Goal: Transaction & Acquisition: Purchase product/service

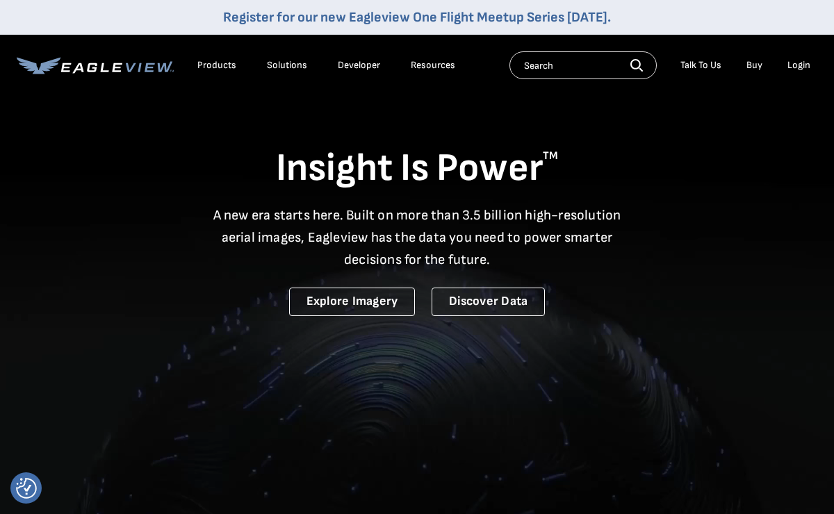
click at [798, 64] on div "Login" at bounding box center [798, 65] width 23 height 13
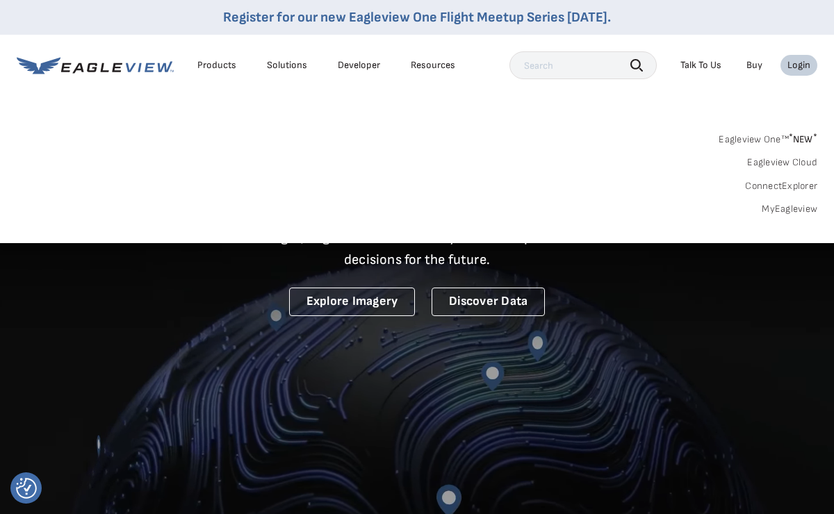
click at [796, 204] on link "MyEagleview" at bounding box center [789, 209] width 56 height 13
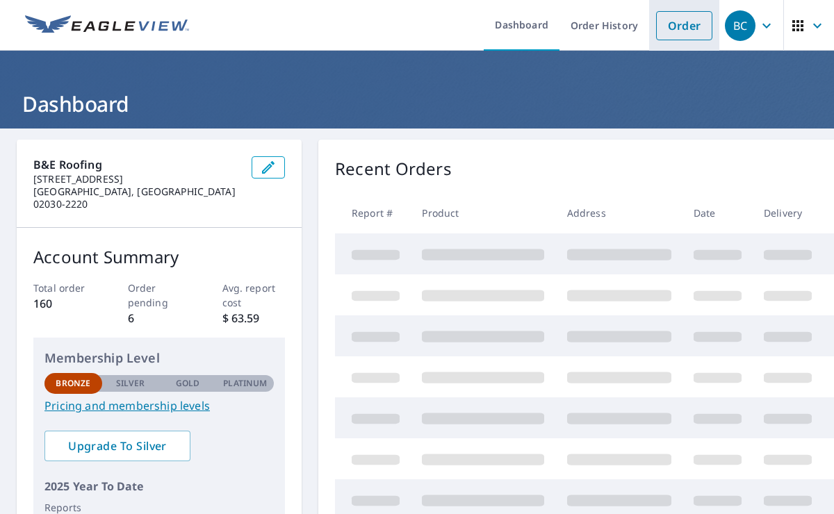
click at [690, 31] on link "Order" at bounding box center [684, 25] width 56 height 29
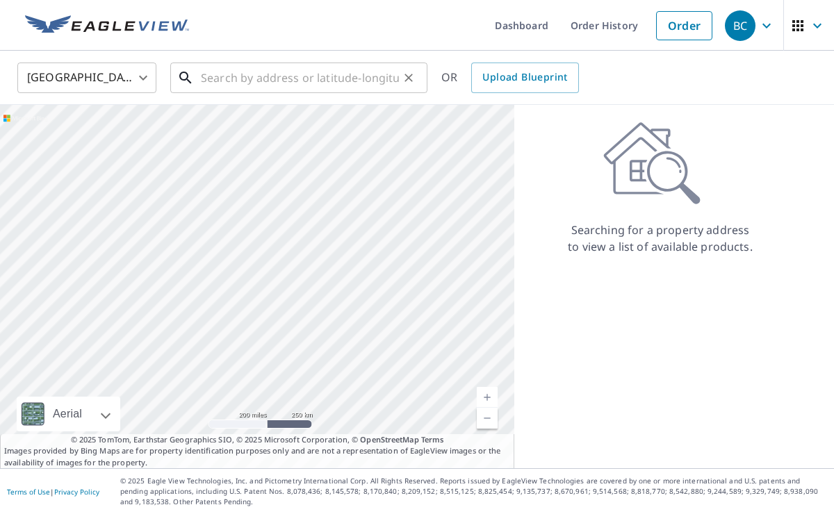
click at [338, 75] on input "text" at bounding box center [300, 77] width 198 height 39
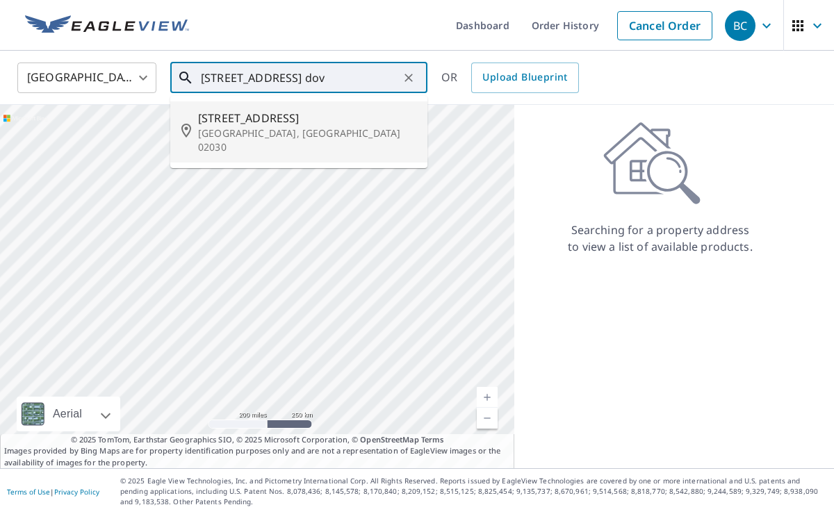
click at [273, 115] on span "[STREET_ADDRESS]" at bounding box center [307, 118] width 218 height 17
type input "[STREET_ADDRESS]"
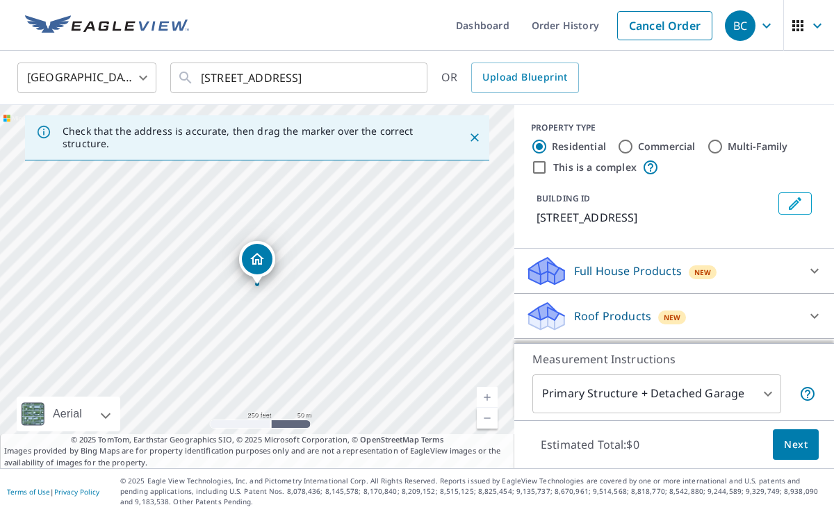
click at [486, 397] on link "Current Level 17, Zoom In" at bounding box center [487, 397] width 21 height 21
click at [486, 397] on link "Current Level 18, Zoom In" at bounding box center [487, 397] width 21 height 21
drag, startPoint x: 432, startPoint y: 354, endPoint x: 516, endPoint y: 456, distance: 132.3
click at [516, 456] on div "Check that the address is accurate, then drag the marker over the correct struc…" at bounding box center [417, 286] width 834 height 363
drag, startPoint x: 467, startPoint y: 340, endPoint x: 434, endPoint y: 507, distance: 169.9
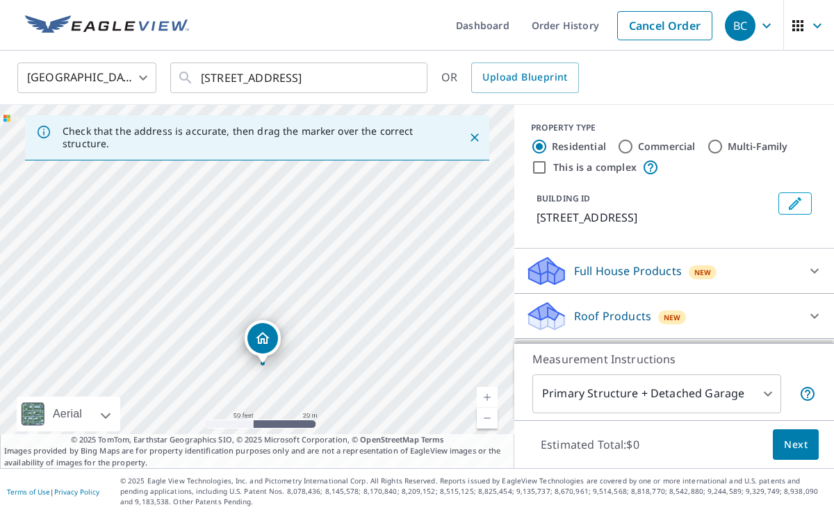
click at [434, 507] on div "Dashboard Order History Cancel Order [DEMOGRAPHIC_DATA][GEOGRAPHIC_DATA] [GEOGR…" at bounding box center [417, 257] width 834 height 514
click at [419, 369] on div "[STREET_ADDRESS]" at bounding box center [257, 286] width 514 height 363
drag, startPoint x: 333, startPoint y: 305, endPoint x: 311, endPoint y: 194, distance: 113.5
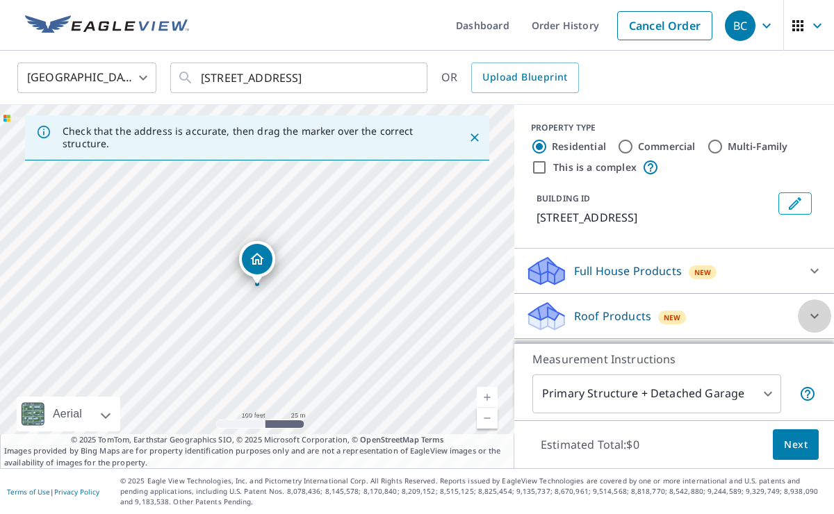
click at [809, 314] on icon at bounding box center [814, 316] width 17 height 17
click at [624, 310] on p "Roof Products" at bounding box center [612, 316] width 77 height 17
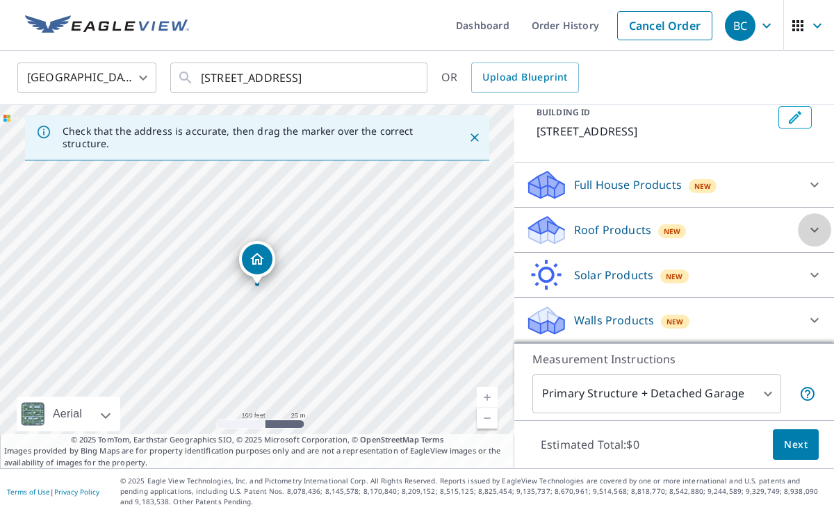
click at [812, 229] on icon at bounding box center [814, 230] width 8 height 5
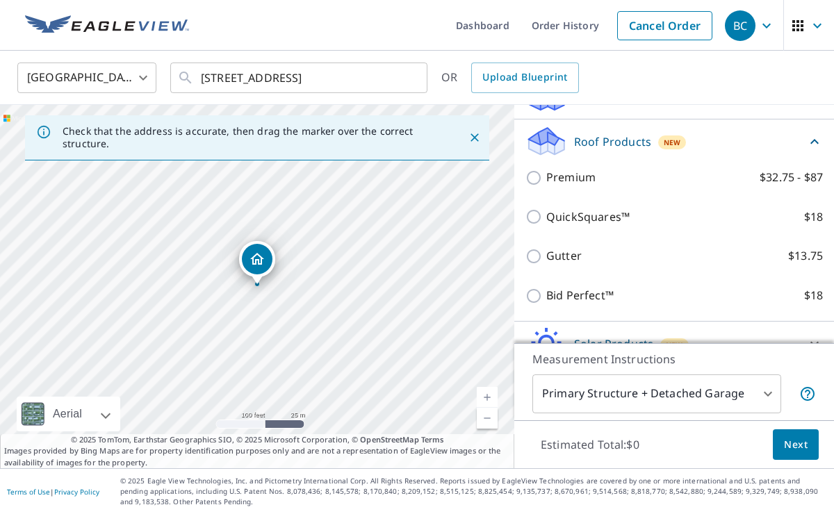
scroll to position [162, 0]
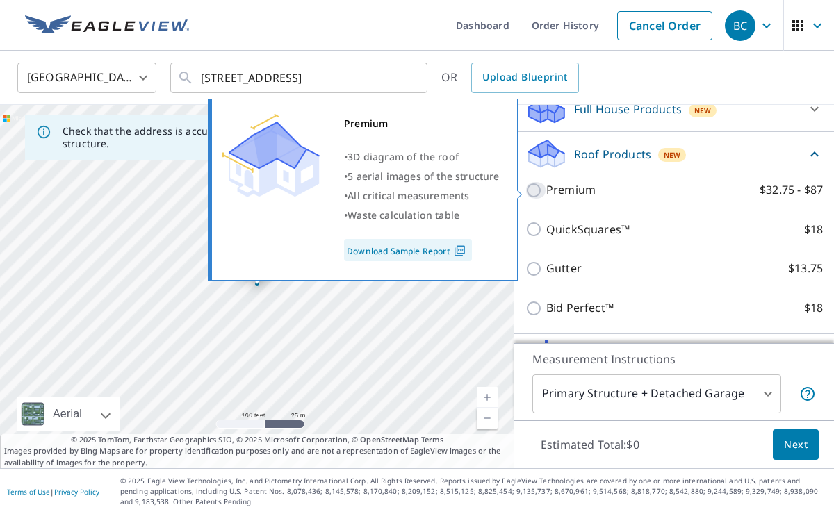
click at [534, 190] on input "Premium $32.75 - $87" at bounding box center [535, 190] width 21 height 17
checkbox input "true"
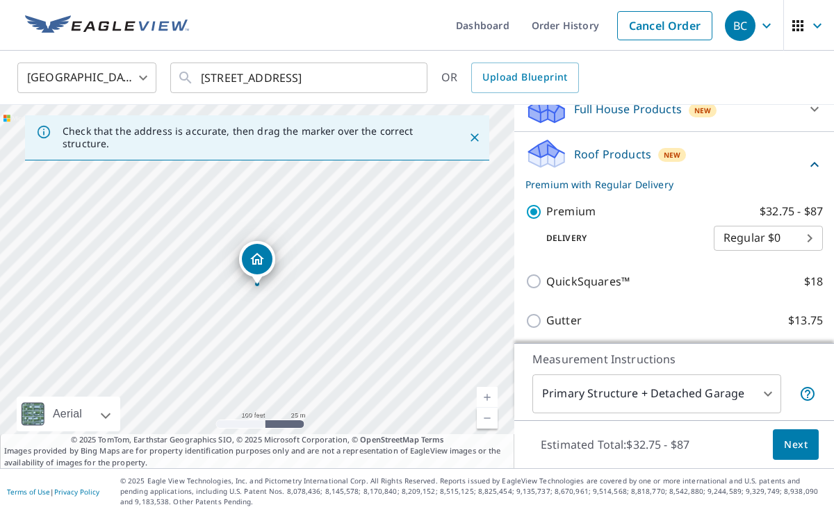
click at [787, 445] on span "Next" at bounding box center [796, 444] width 24 height 17
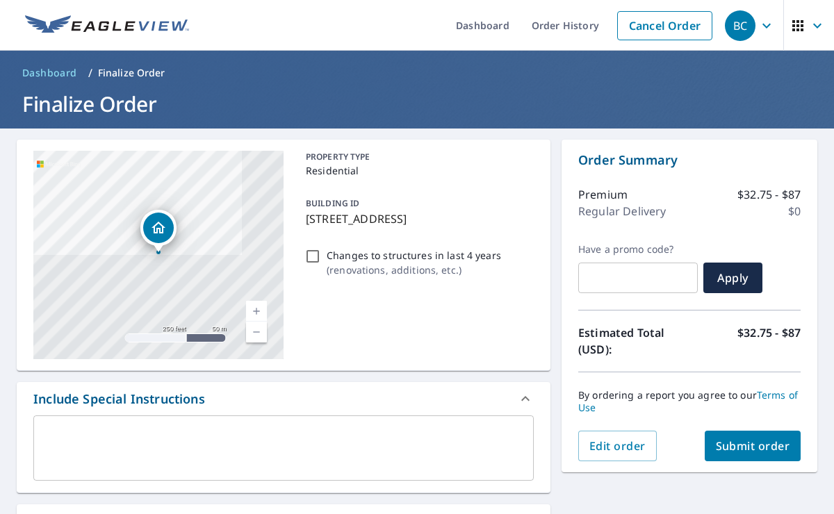
click at [257, 315] on link "Current Level 17, Zoom In" at bounding box center [256, 311] width 21 height 21
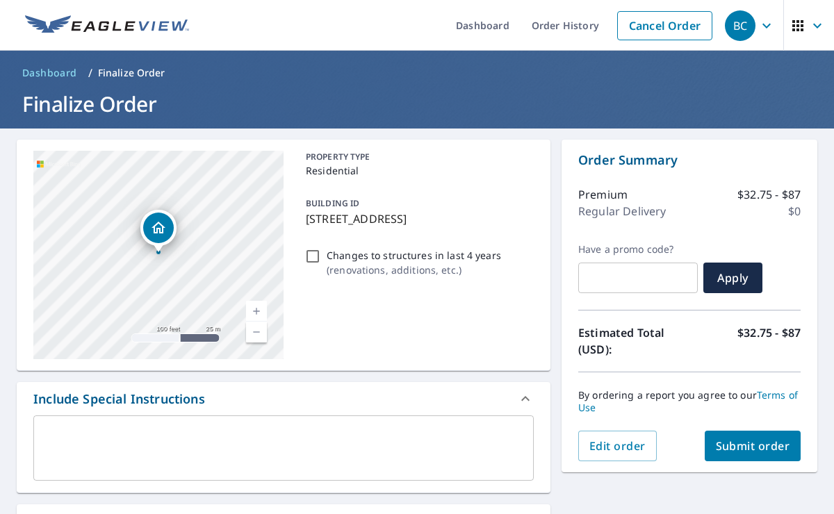
click at [257, 315] on link "Current Level 18, Zoom In" at bounding box center [256, 311] width 21 height 21
click at [254, 331] on link "Current Level 19, Zoom Out" at bounding box center [256, 332] width 21 height 21
click at [254, 331] on link "Current Level 18, Zoom Out" at bounding box center [256, 332] width 21 height 21
click at [172, 447] on textarea at bounding box center [283, 449] width 481 height 40
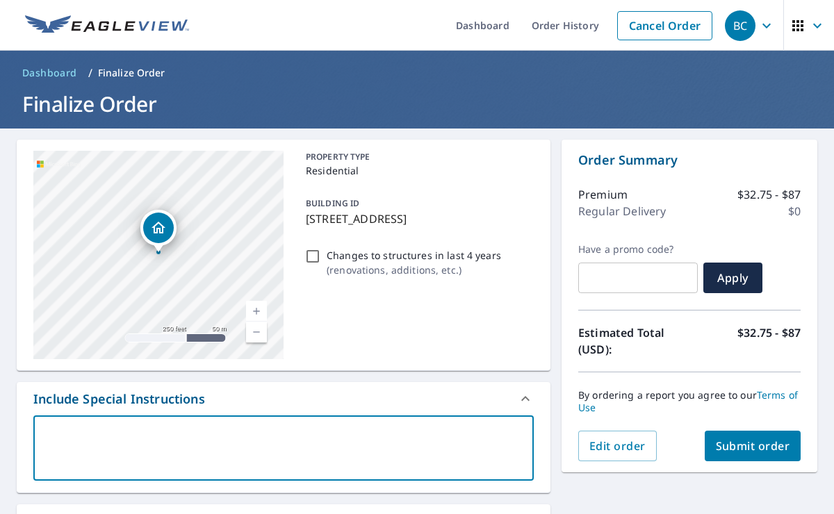
type textarea "A"
type textarea "x"
type textarea "Al"
type textarea "x"
type textarea "Alos"
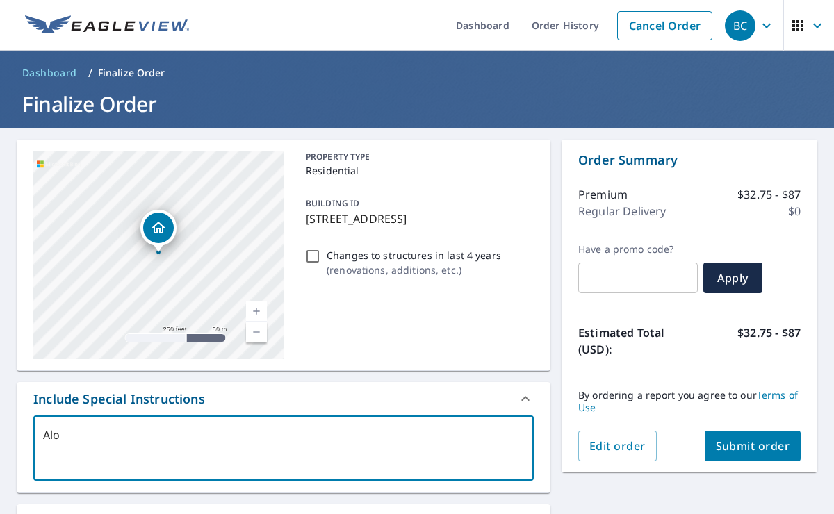
type textarea "x"
type textarea "Alo"
type textarea "x"
type textarea "Al"
type textarea "x"
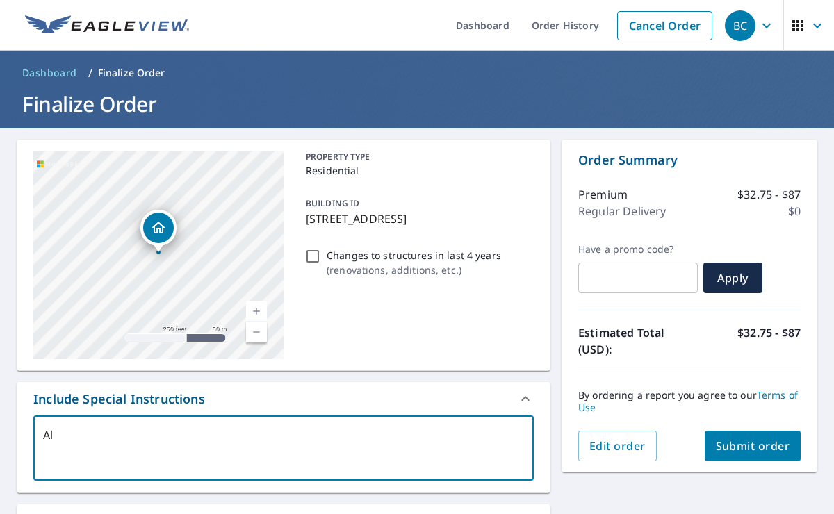
type textarea "Als"
type textarea "x"
type textarea "Also"
type textarea "x"
type textarea "Also"
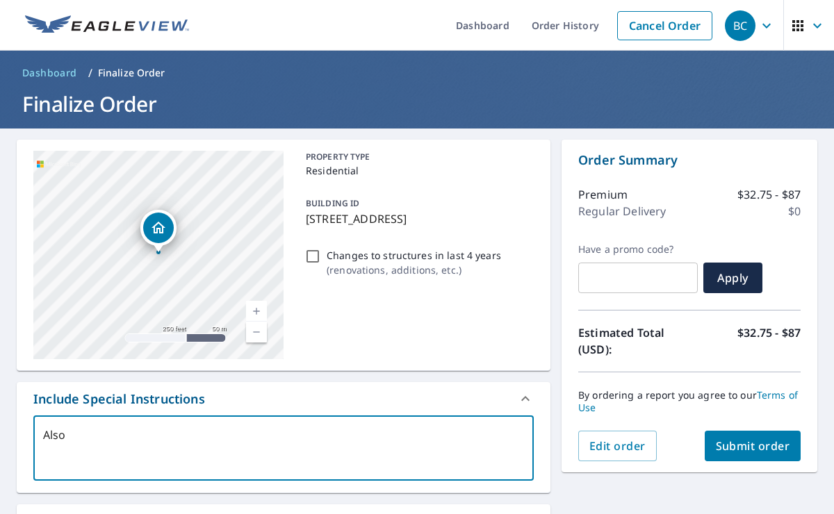
type textarea "x"
type textarea "Also t"
type textarea "x"
type textarea "Also th"
type textarea "x"
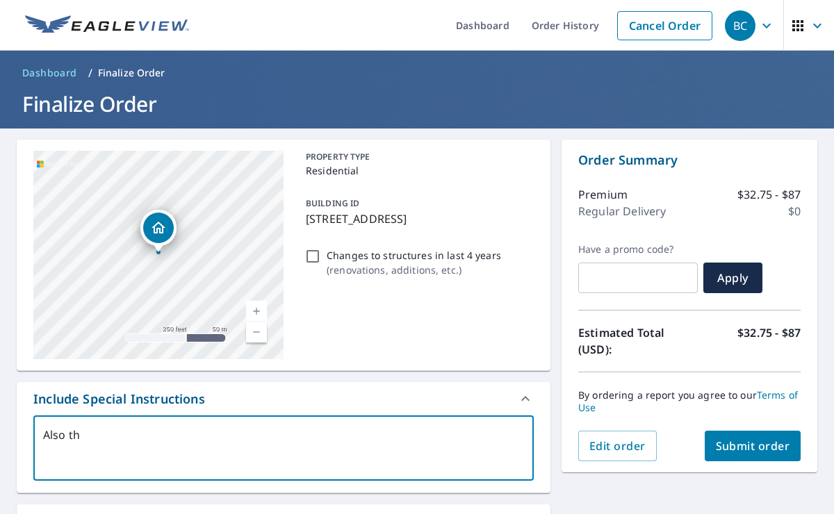
type textarea "Also the"
type textarea "x"
type textarea "Also the"
type textarea "x"
type textarea "Also the b"
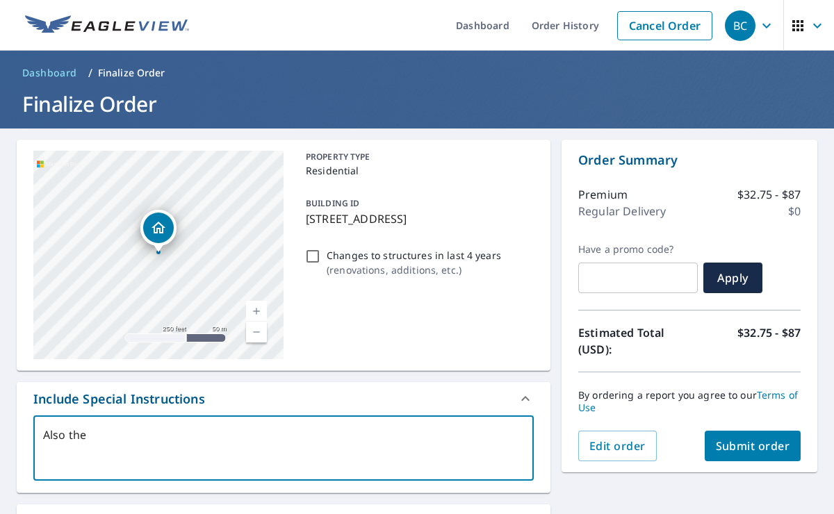
type textarea "x"
type textarea "Also the bu"
type textarea "x"
type textarea "Also the [PERSON_NAME]"
type textarea "x"
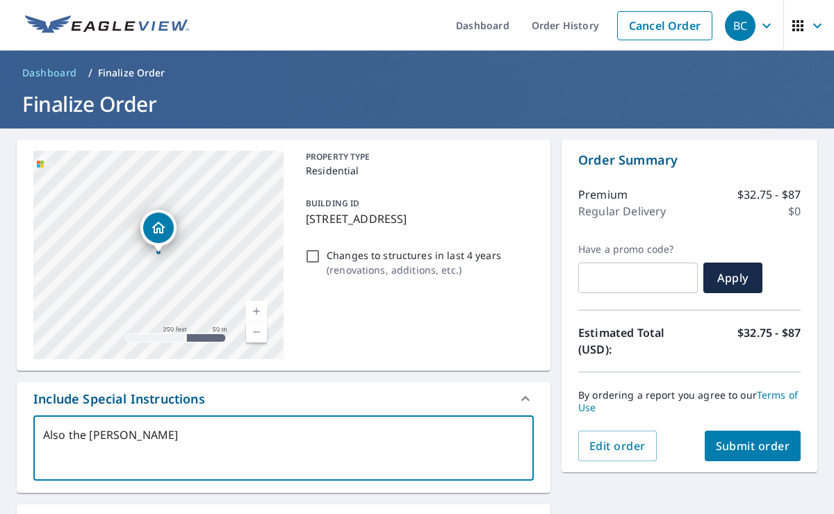
type textarea "Also the buil"
type textarea "x"
type textarea "Also the build"
type textarea "x"
type textarea "Also the buildi"
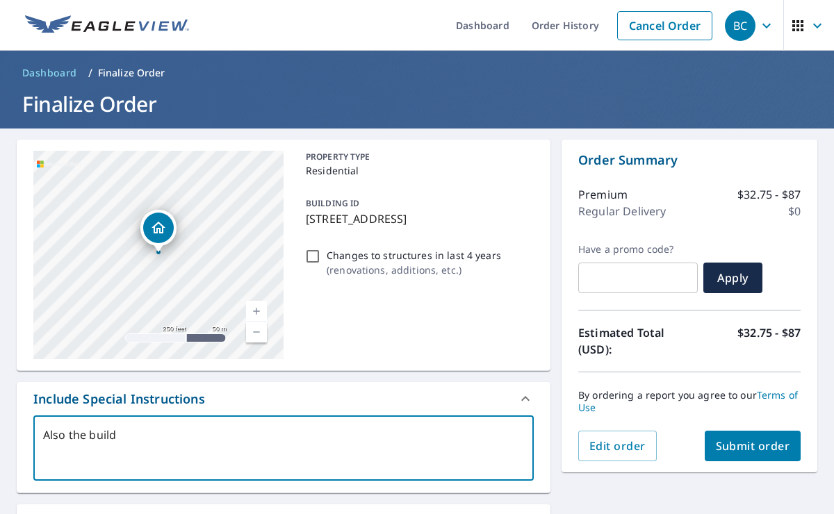
type textarea "x"
type textarea "Also the buildin"
type textarea "x"
type textarea "Also the building"
type textarea "x"
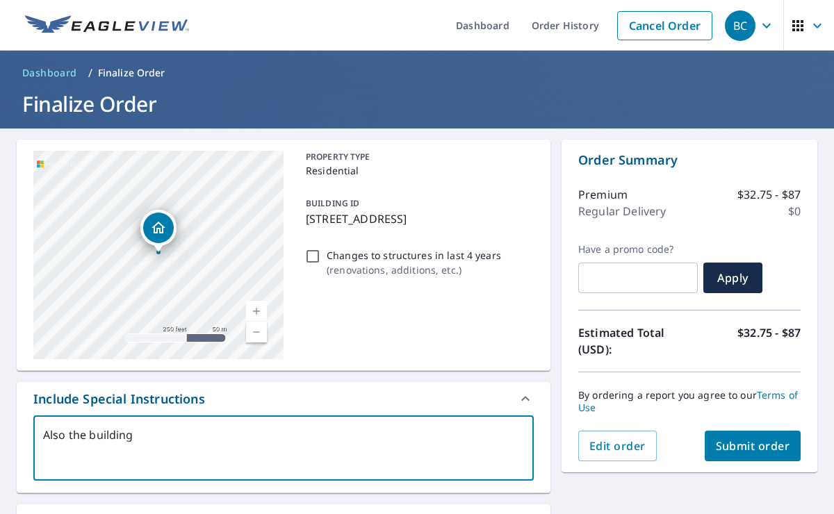
type textarea "Also the building"
type textarea "x"
type textarea "Also the building"
type textarea "x"
type textarea "Also the buildin"
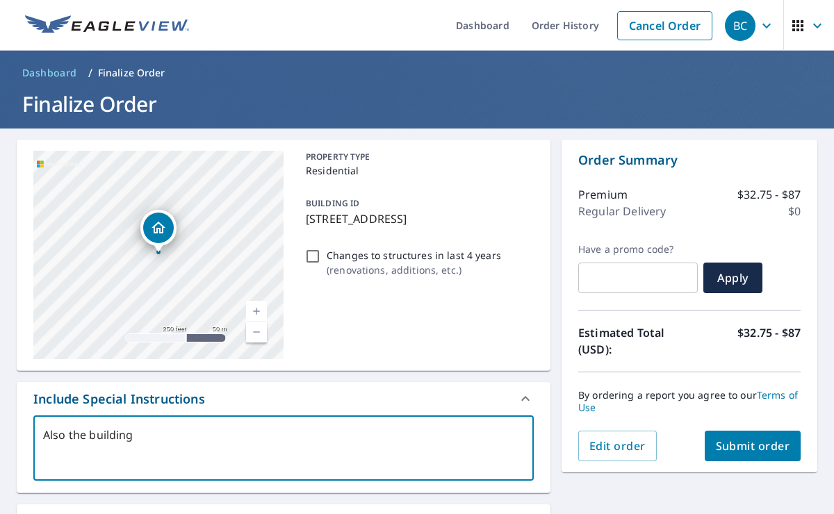
type textarea "x"
type textarea "Also the buildi"
type textarea "x"
type textarea "Also the build"
type textarea "x"
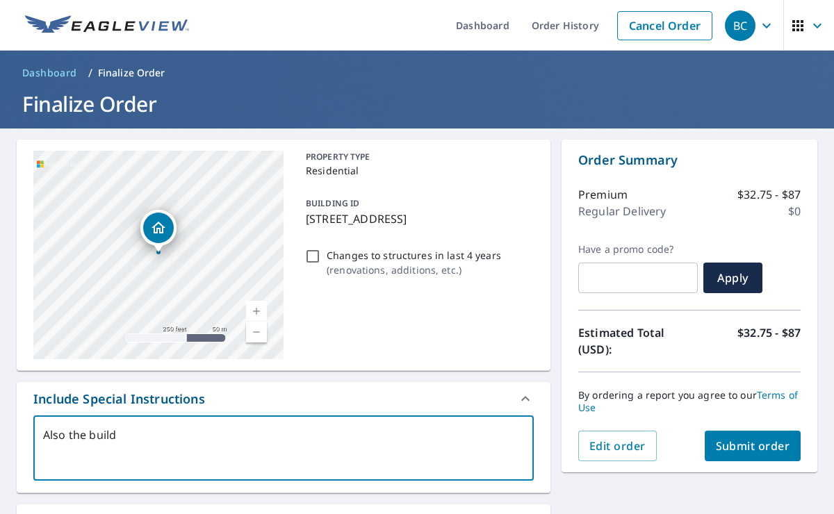
type textarea "Also the buil"
type textarea "x"
type textarea "Also the [PERSON_NAME]"
type textarea "x"
type textarea "Also the bu"
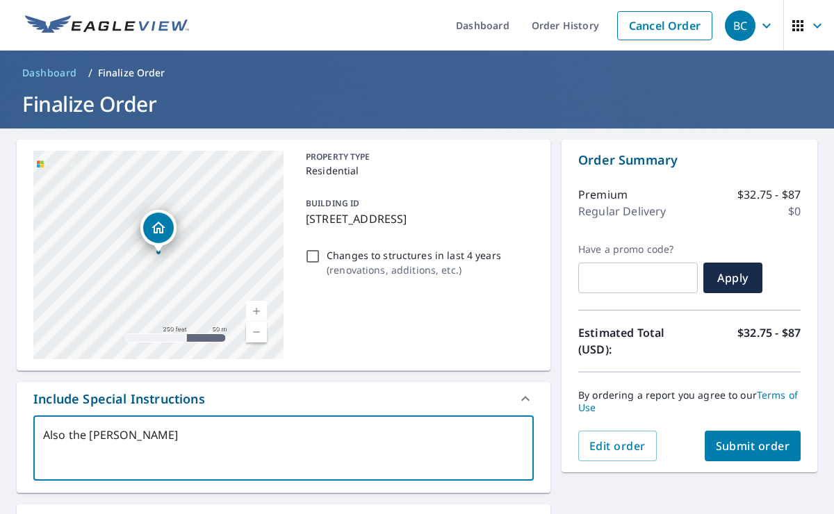
type textarea "x"
type textarea "Also the b"
type textarea "x"
type textarea "Also the"
type textarea "x"
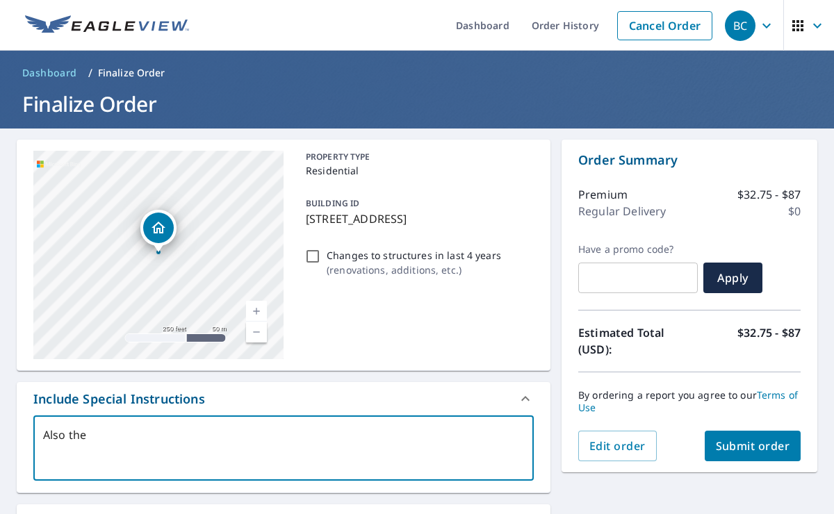
type textarea "Also the"
type textarea "x"
type textarea "Also th"
type textarea "x"
type textarea "Also t"
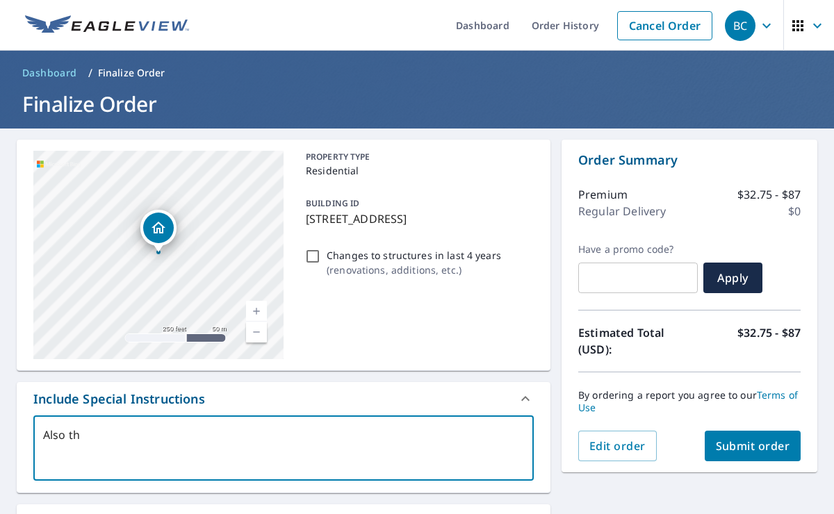
type textarea "x"
type textarea "Also"
type textarea "x"
type textarea "Also"
type textarea "x"
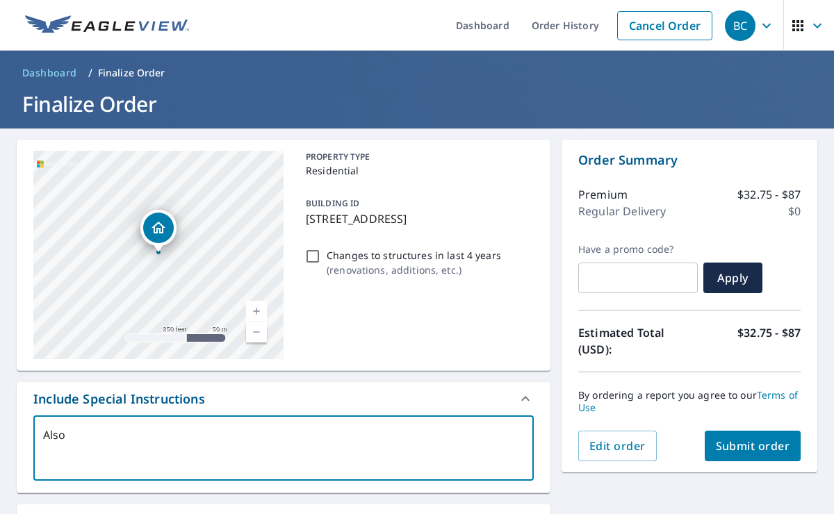
type textarea "Als"
type textarea "x"
type textarea "Al"
type textarea "x"
type textarea "A"
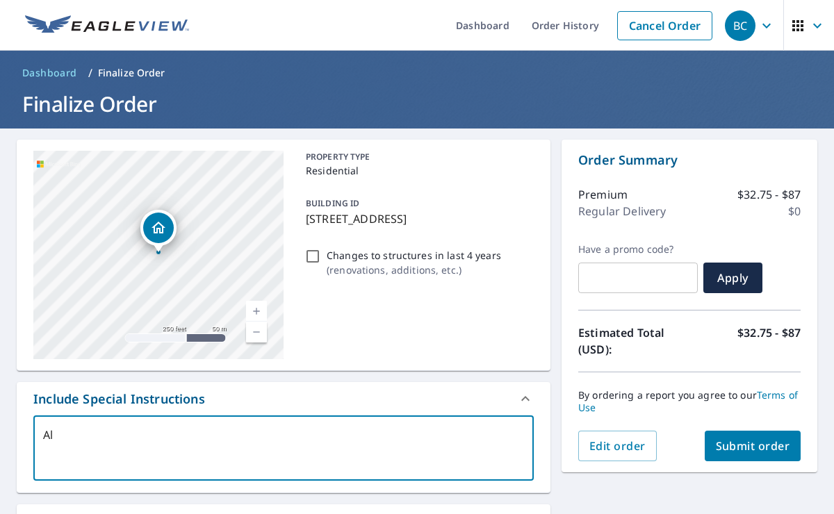
type textarea "x"
click at [737, 443] on span "Submit order" at bounding box center [753, 445] width 74 height 15
